Goal: Task Accomplishment & Management: Complete application form

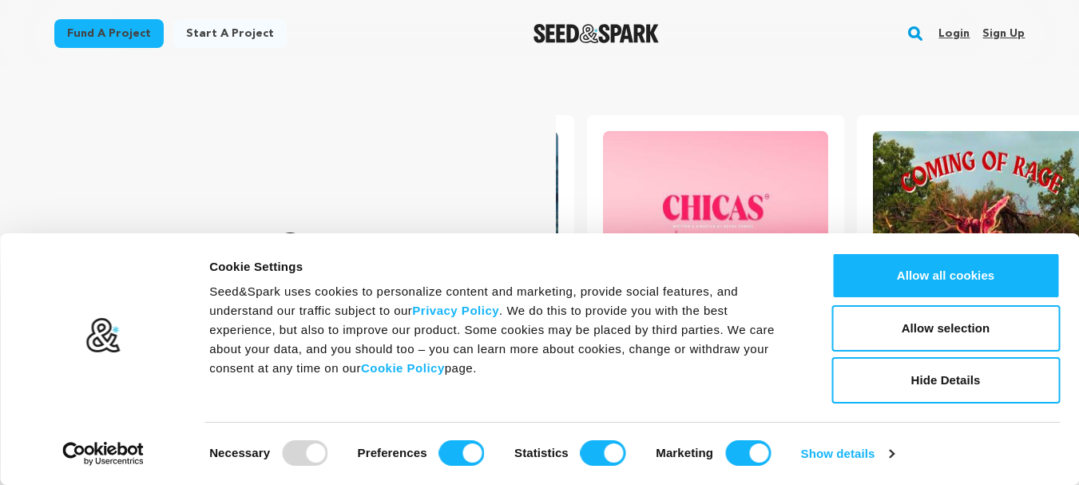
scroll to position [0, 283]
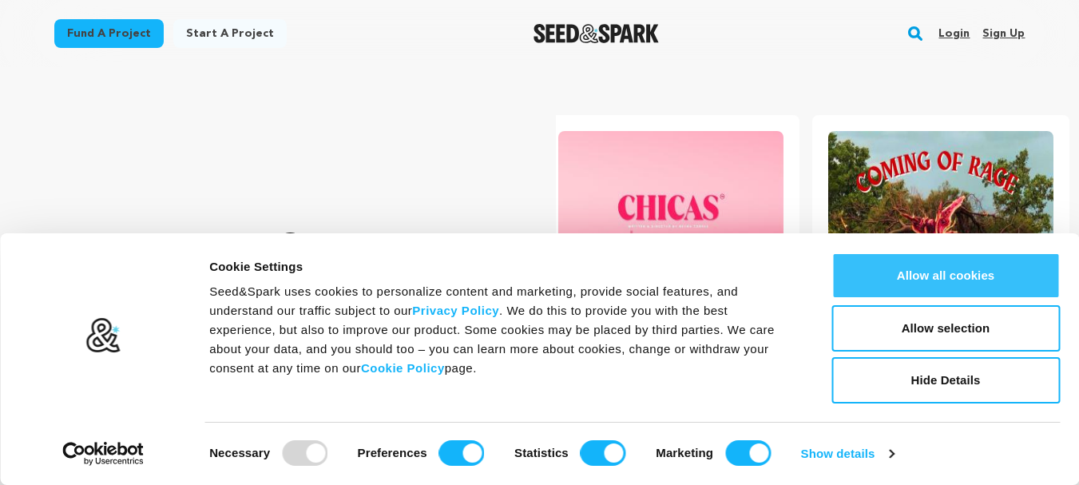
click at [1005, 285] on button "Allow all cookies" at bounding box center [945, 275] width 228 height 46
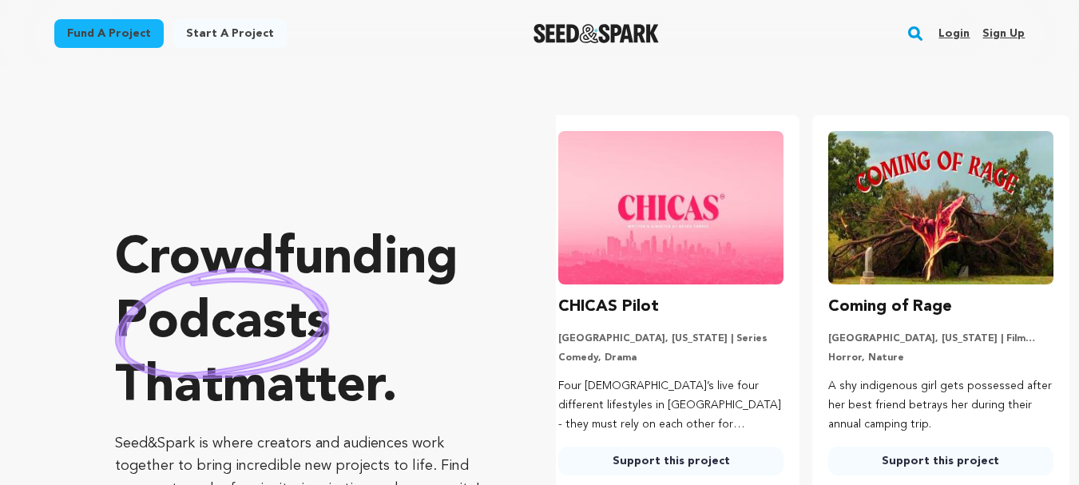
click at [1009, 34] on link "Sign up" at bounding box center [1003, 34] width 42 height 26
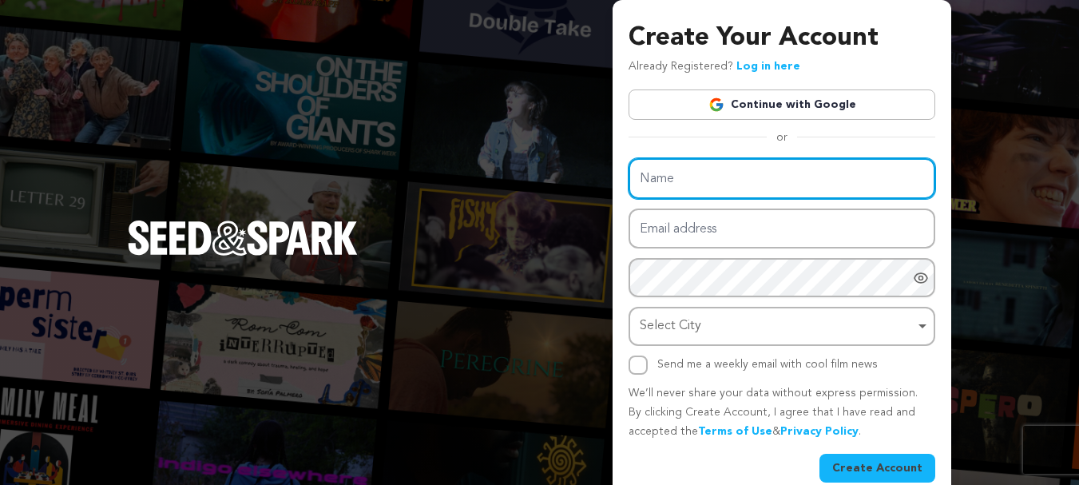
click at [736, 185] on input "Name" at bounding box center [782, 178] width 307 height 41
type input "Zoro to"
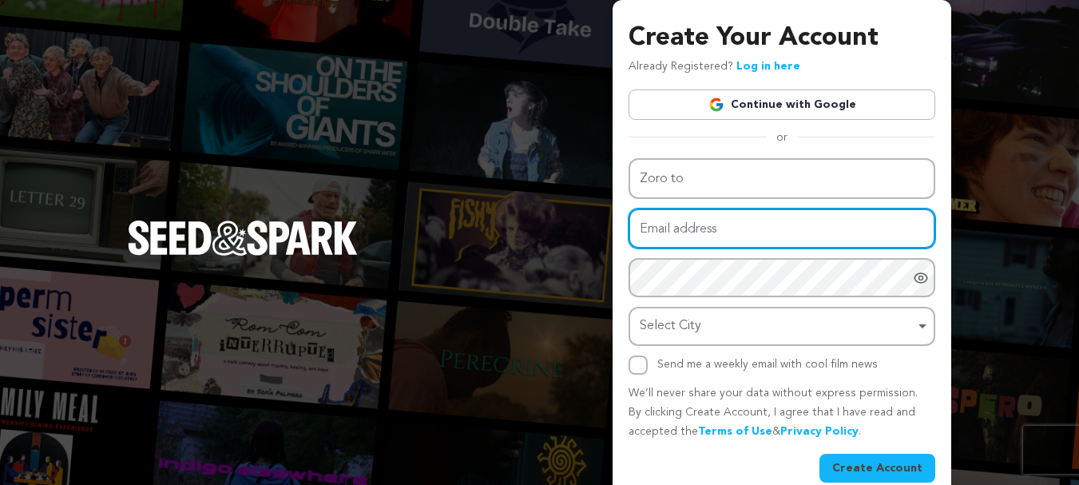
click at [672, 232] on input "Email address" at bounding box center [782, 228] width 307 height 41
type input "mrworldpremiere1@gmail.com"
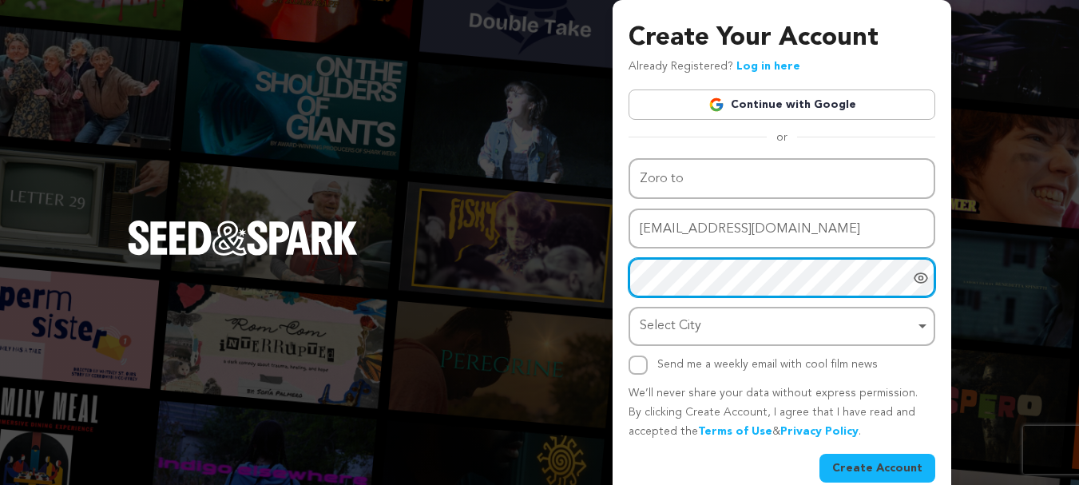
click at [776, 327] on div "Select City Remove item" at bounding box center [777, 326] width 275 height 23
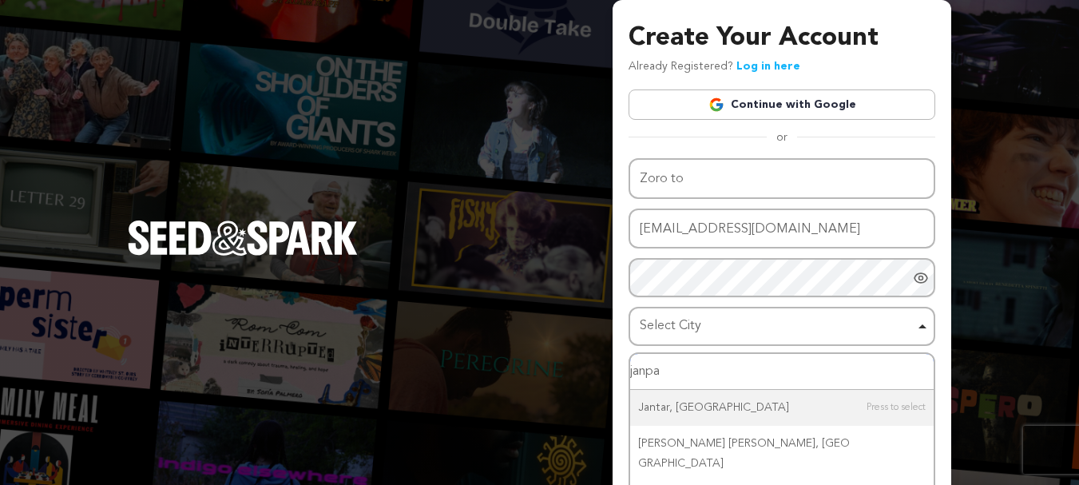
type input "janpan"
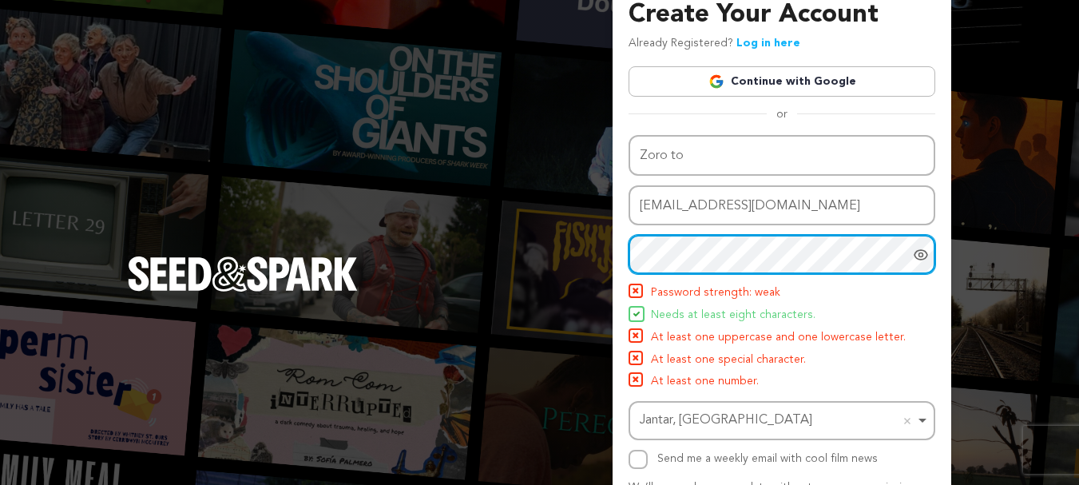
scroll to position [82, 0]
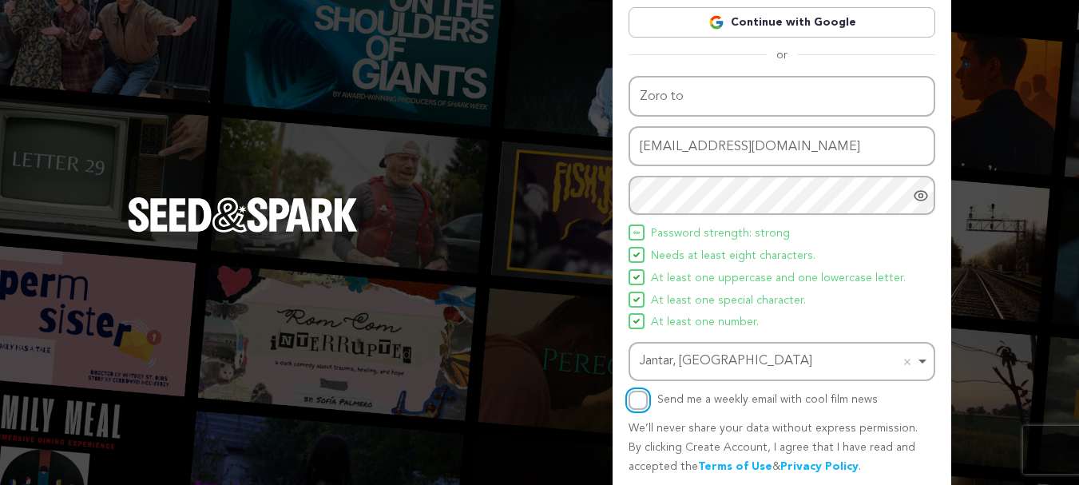
click at [636, 399] on input "Send me a weekly email with cool film news" at bounding box center [638, 400] width 19 height 19
checkbox input "true"
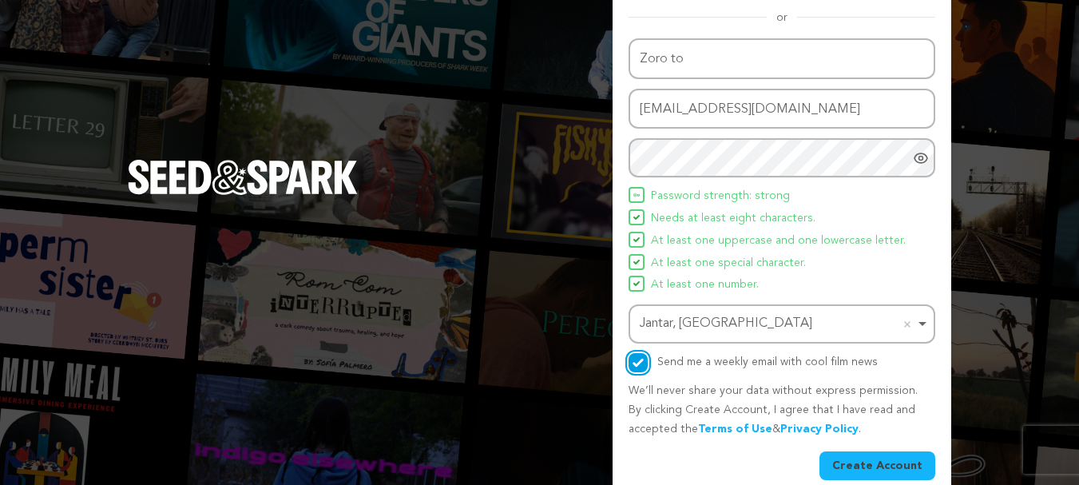
scroll to position [141, 0]
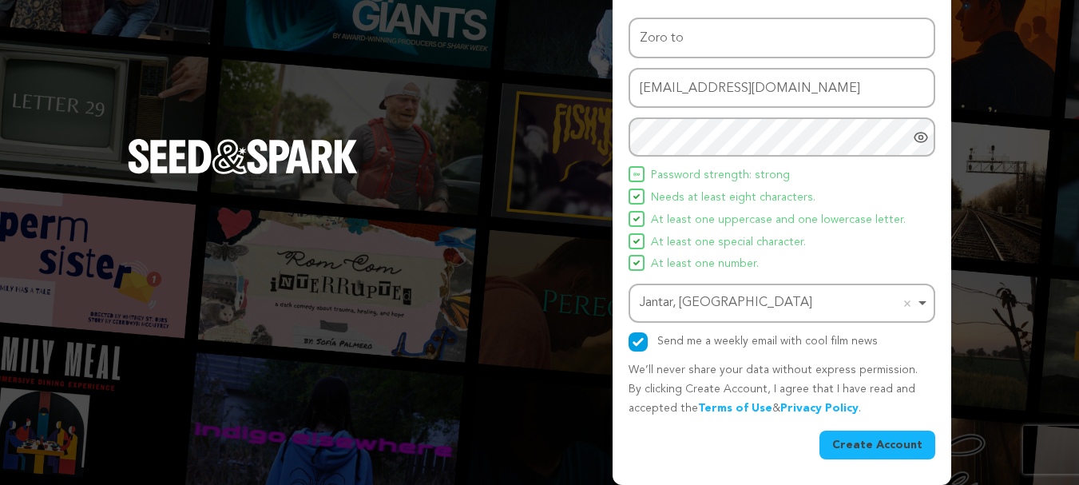
click at [886, 442] on button "Create Account" at bounding box center [877, 444] width 116 height 29
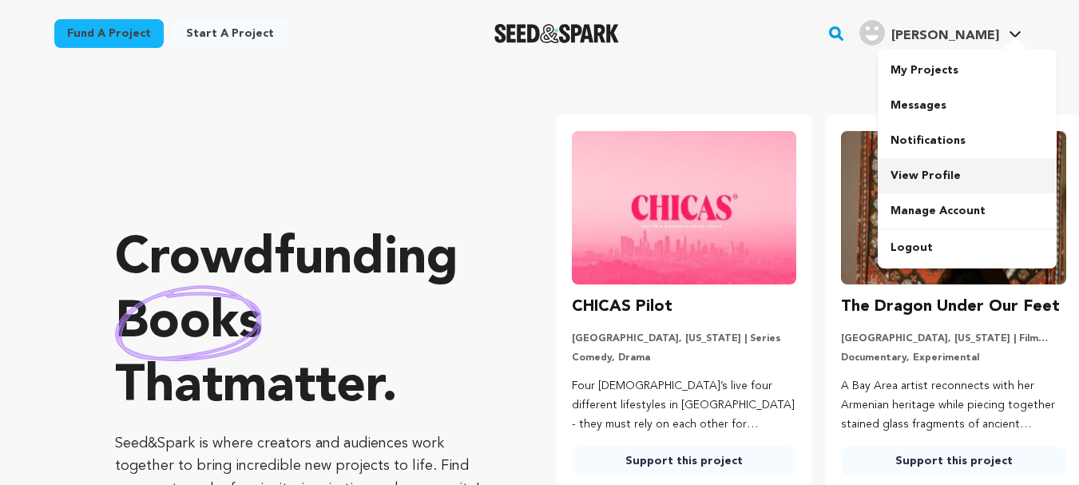
click at [910, 172] on link "View Profile" at bounding box center [967, 175] width 179 height 35
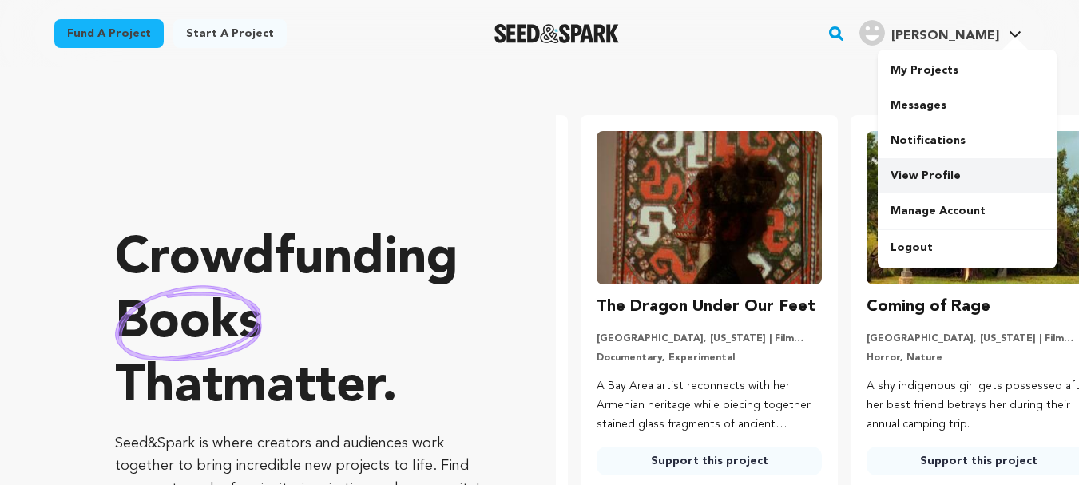
scroll to position [0, 283]
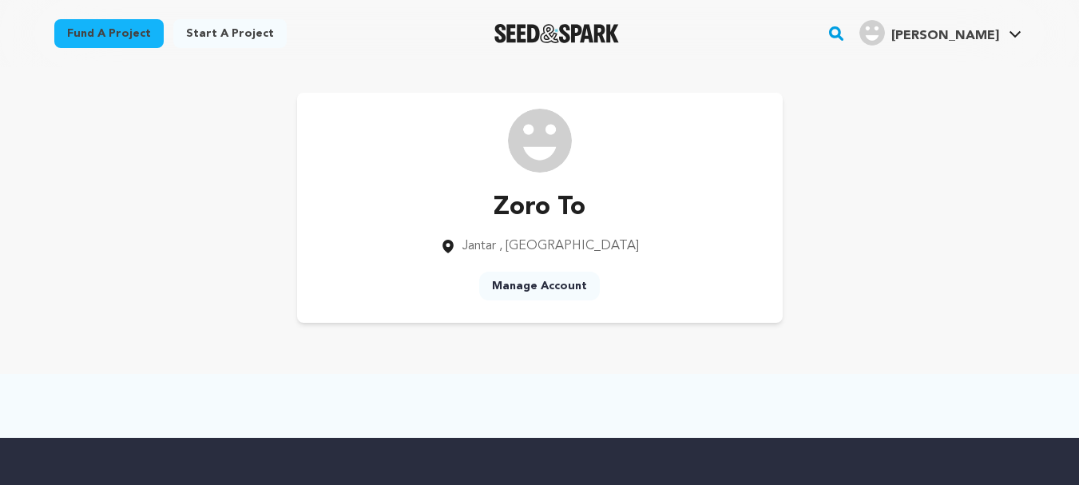
click at [522, 287] on link "Manage Account" at bounding box center [539, 286] width 121 height 29
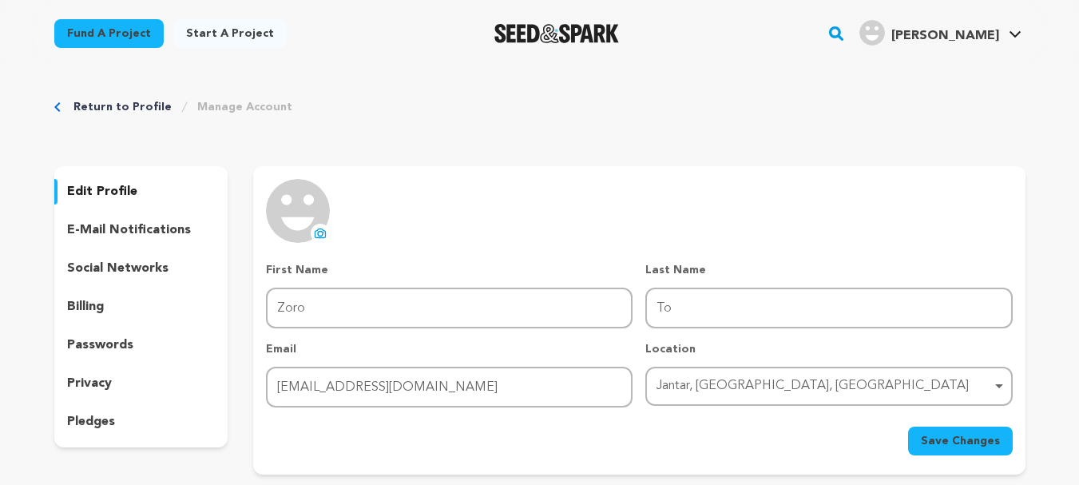
click at [145, 274] on p "social networks" at bounding box center [117, 268] width 101 height 19
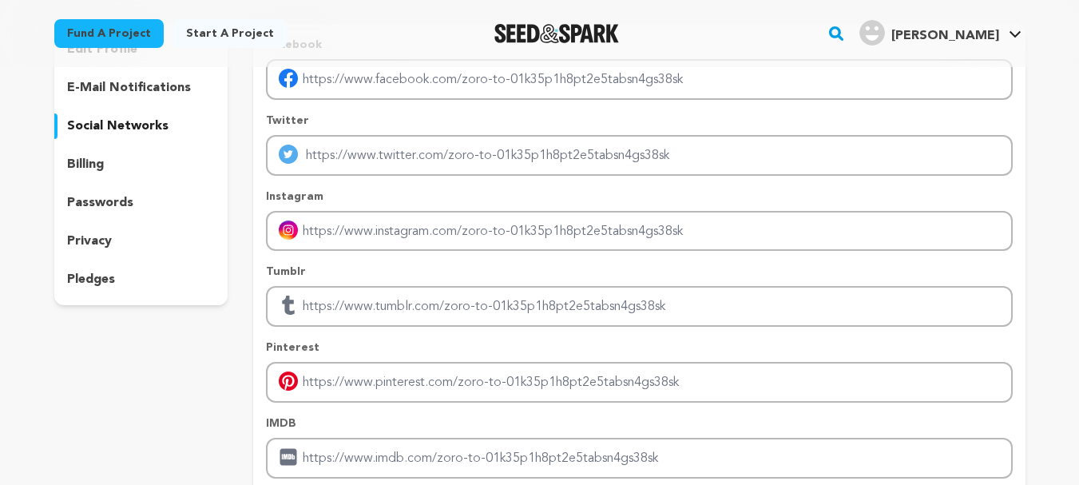
scroll to position [80, 0]
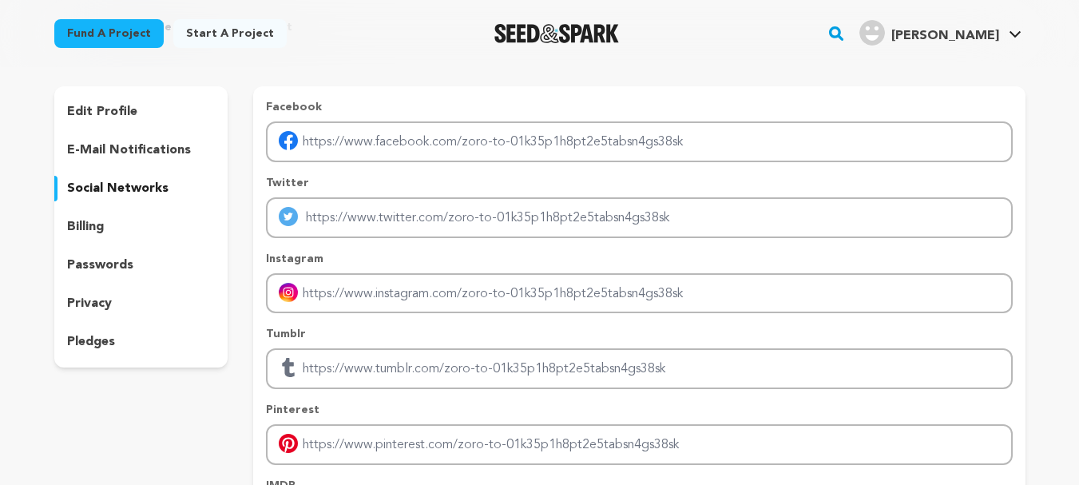
click at [129, 109] on p "edit profile" at bounding box center [102, 111] width 70 height 19
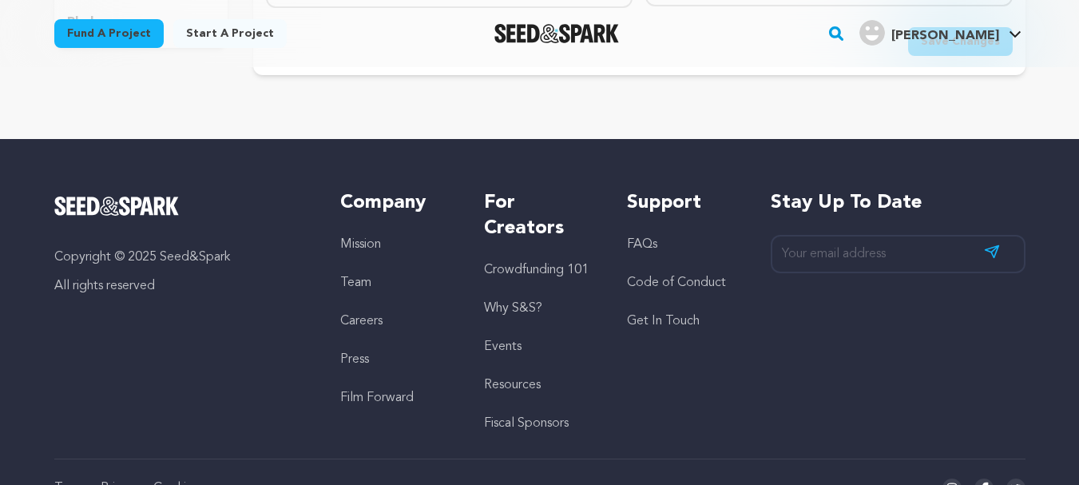
scroll to position [80, 0]
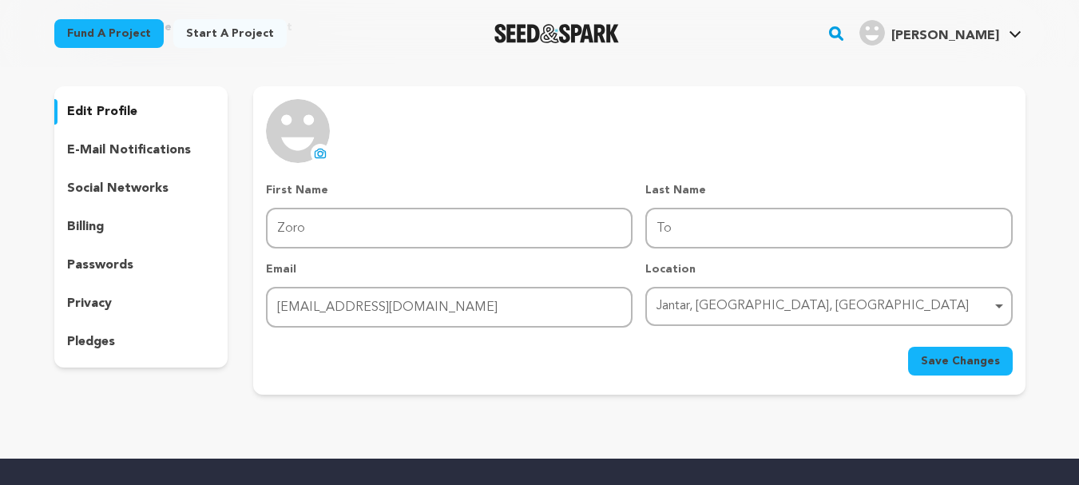
click at [109, 300] on p "privacy" at bounding box center [89, 303] width 45 height 19
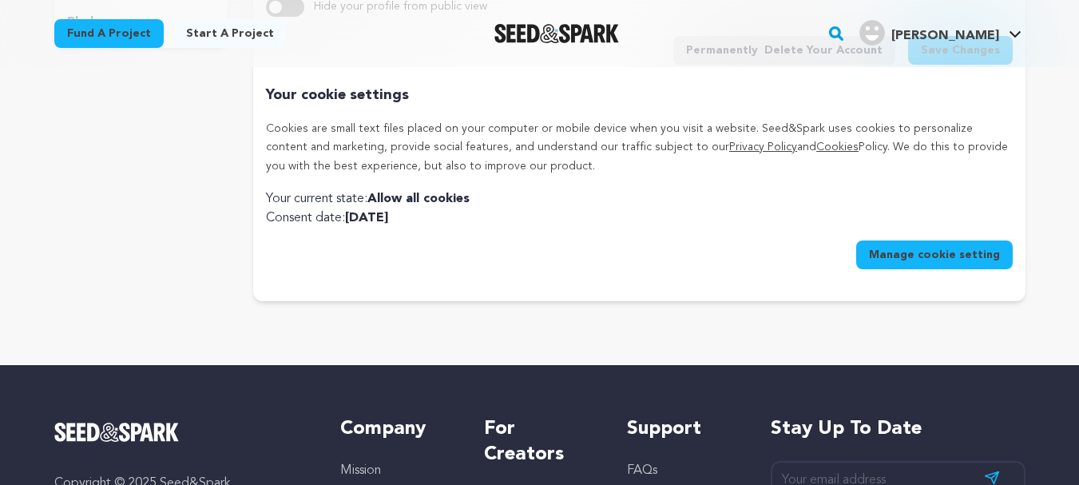
scroll to position [160, 0]
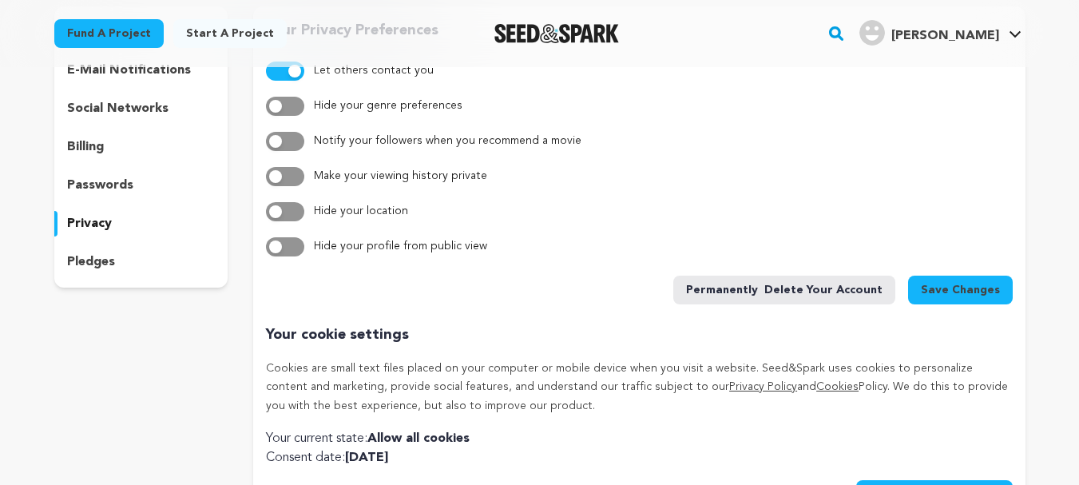
click at [105, 263] on p "pledges" at bounding box center [91, 261] width 48 height 19
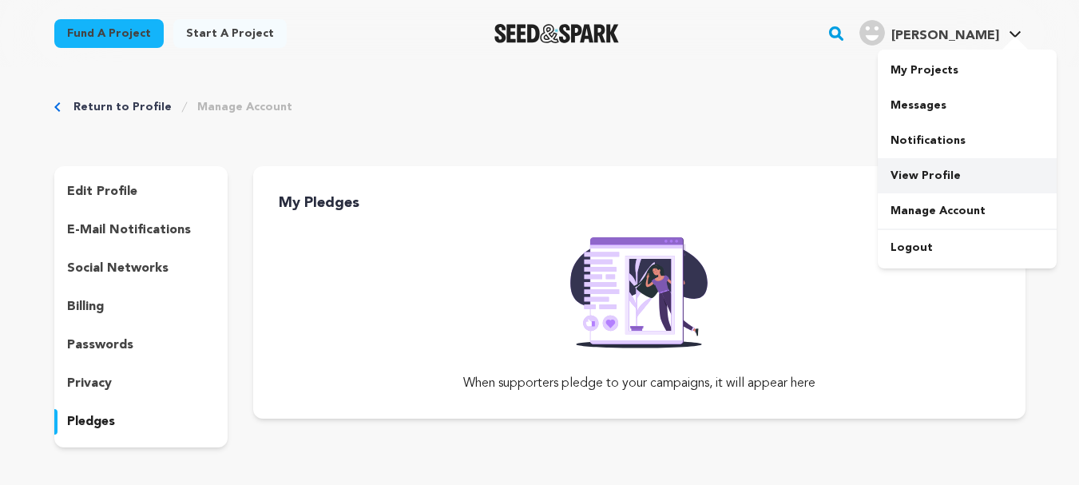
click at [946, 186] on link "View Profile" at bounding box center [967, 175] width 179 height 35
